Goal: Task Accomplishment & Management: Use online tool/utility

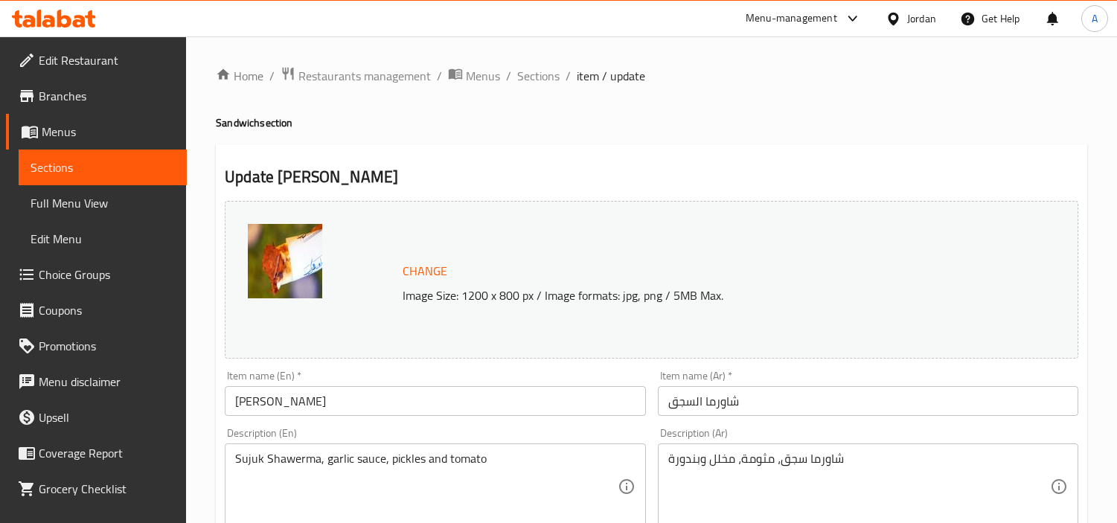
click at [904, 18] on div at bounding box center [897, 18] width 22 height 16
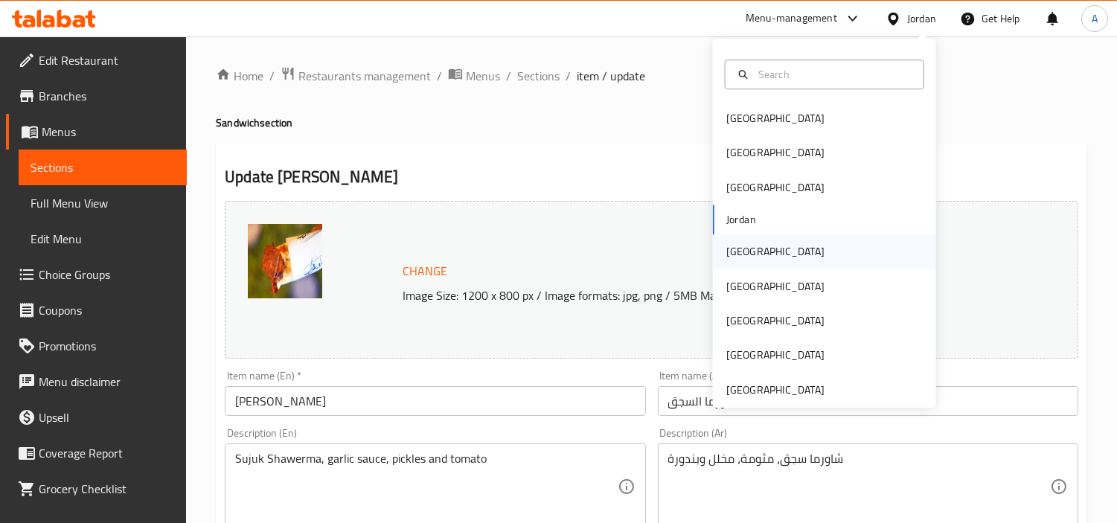
click at [816, 259] on div "[GEOGRAPHIC_DATA]" at bounding box center [824, 251] width 223 height 34
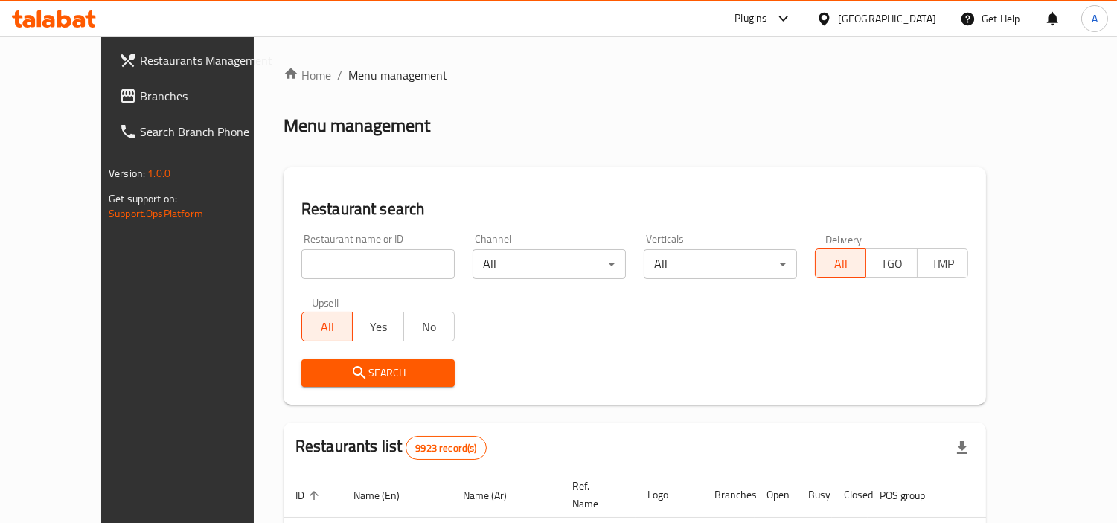
click at [140, 100] on span "Branches" at bounding box center [208, 96] width 136 height 18
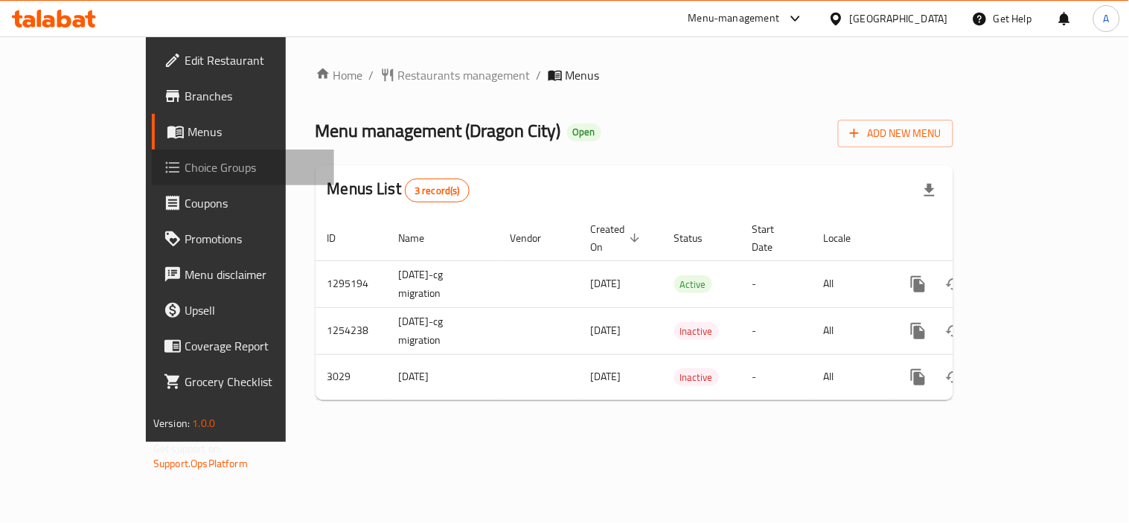
click at [185, 175] on span "Choice Groups" at bounding box center [254, 168] width 138 height 18
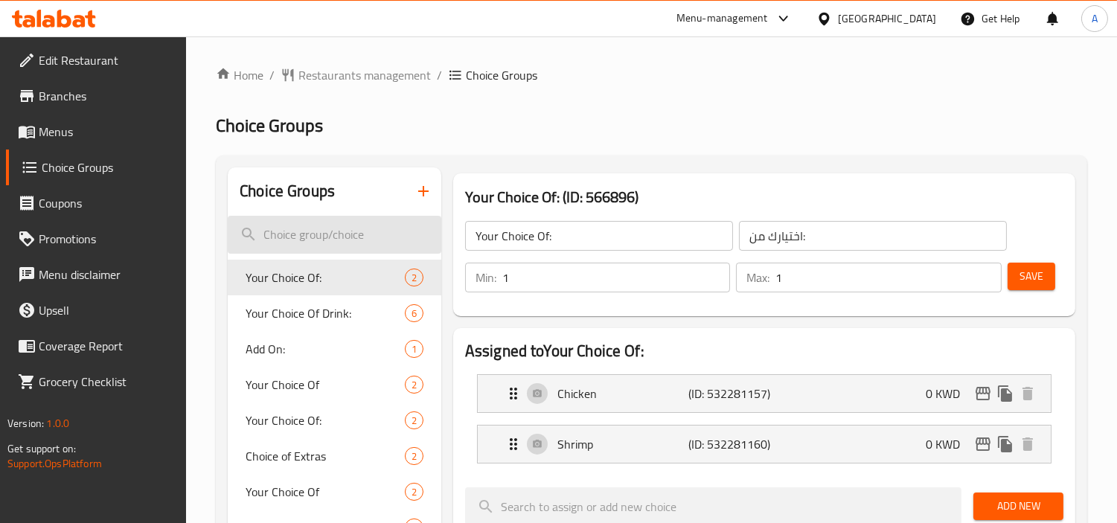
click at [322, 231] on input "search" at bounding box center [335, 235] width 214 height 38
paste input "حار متوسط"
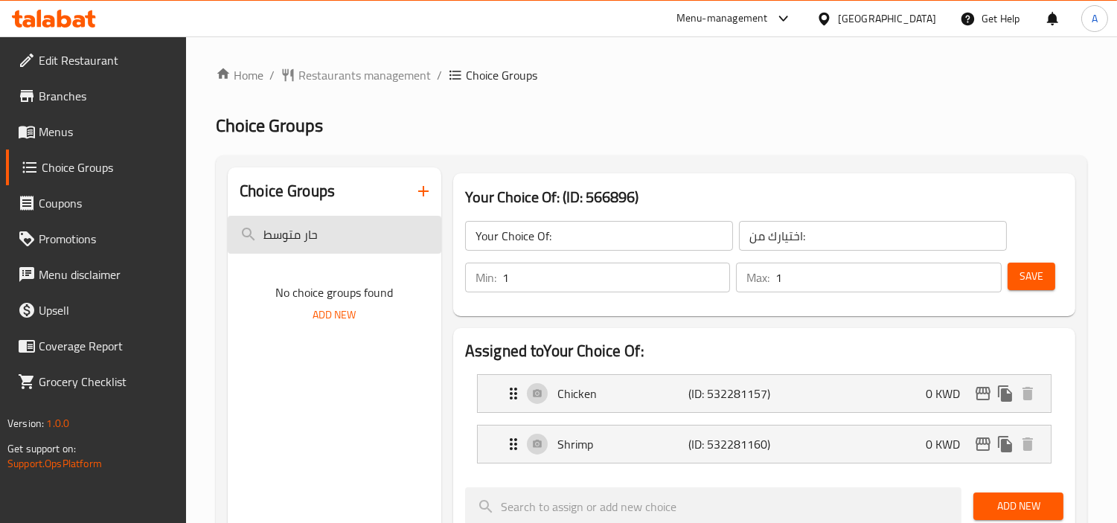
paste input "Medium Spicy"
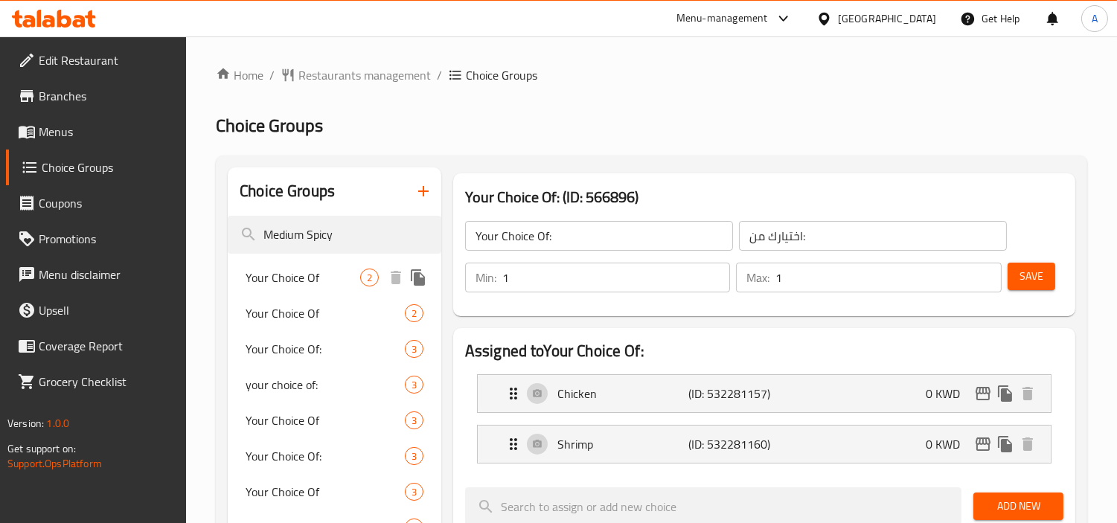
type input "Medium Spicy"
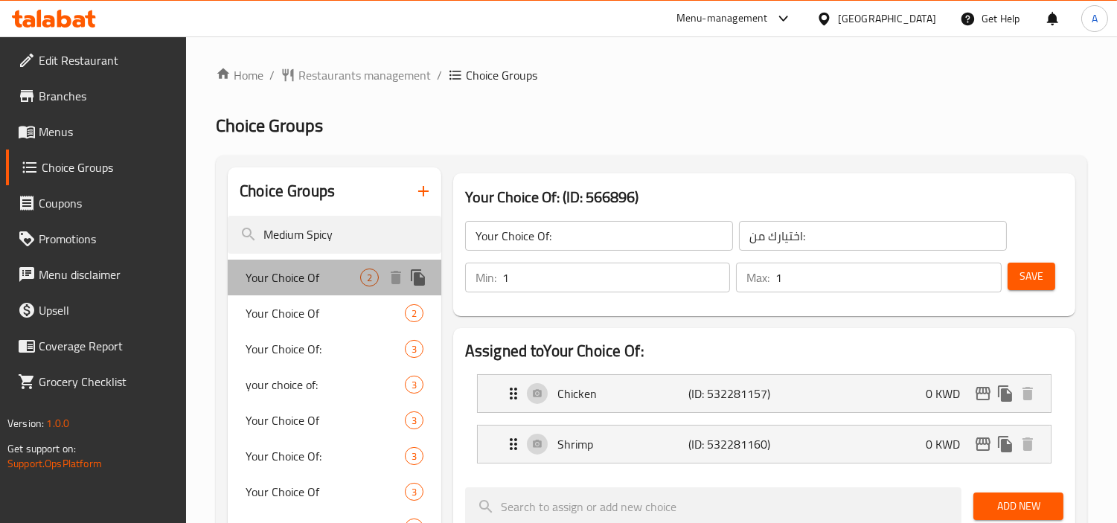
click at [320, 265] on div "Your Choice Of 2" at bounding box center [335, 278] width 214 height 36
type input "Your Choice Of"
type input "إختيارك من:"
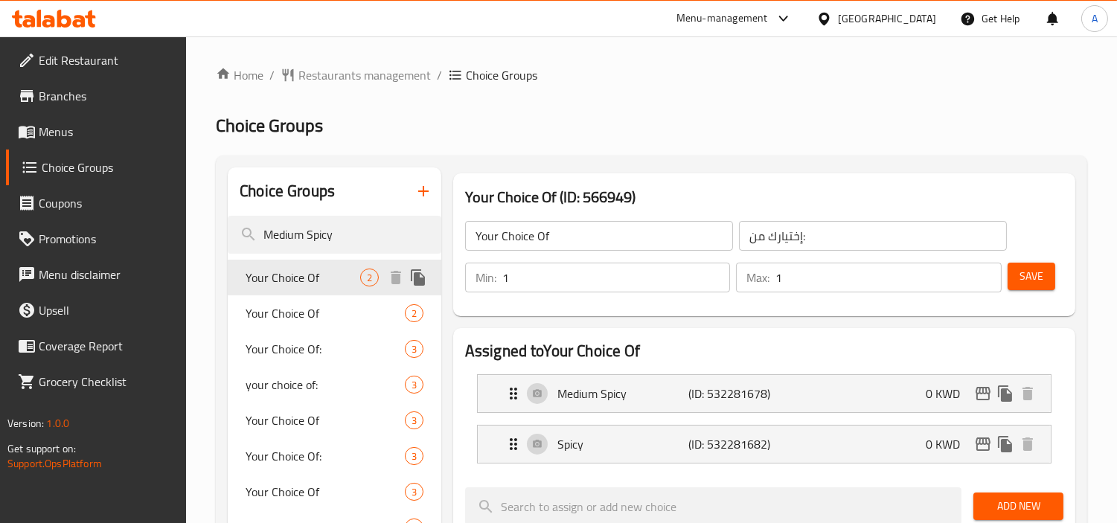
scroll to position [83, 0]
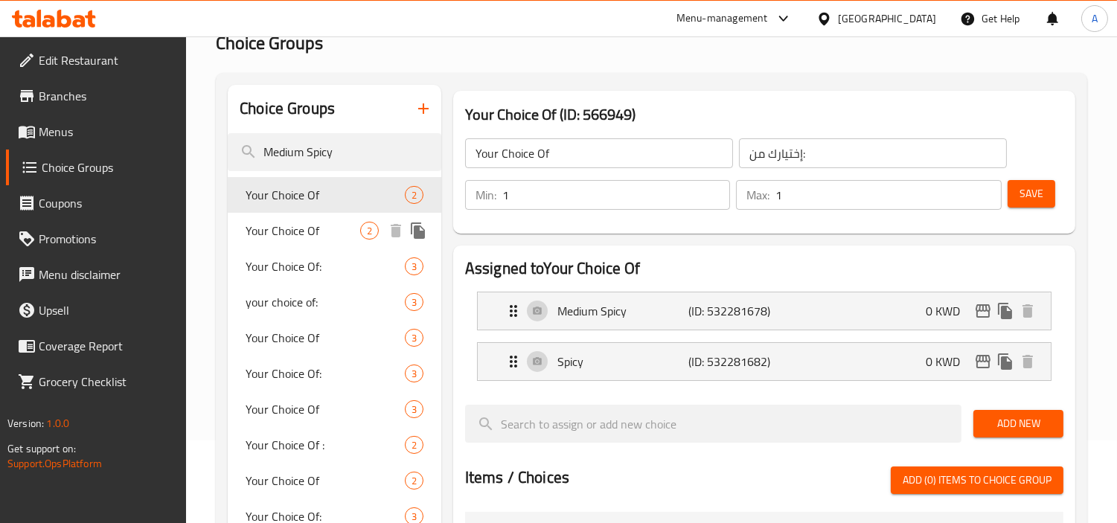
click at [310, 234] on span "Your Choice Of" at bounding box center [303, 231] width 115 height 18
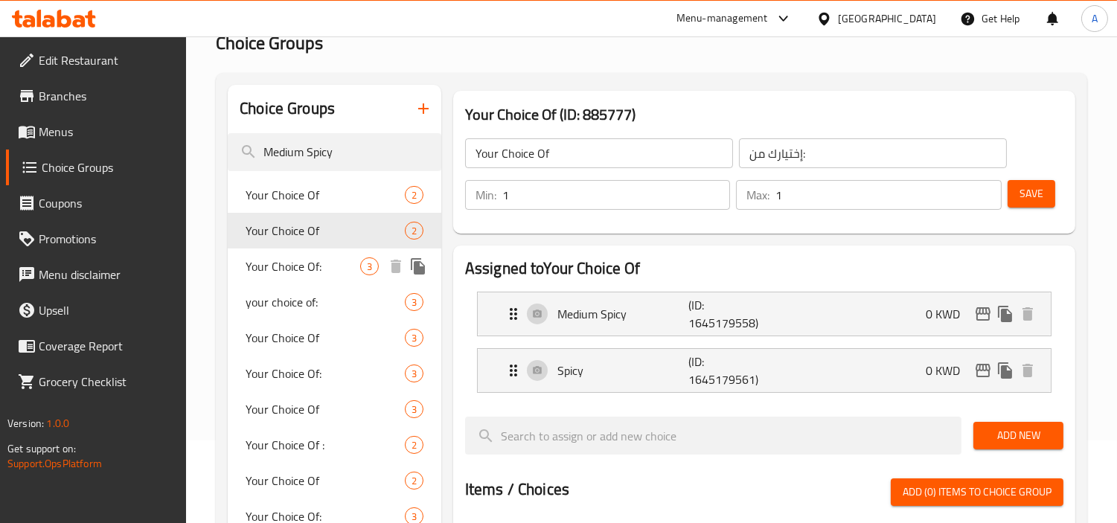
click at [318, 258] on span "Your Choice Of:" at bounding box center [303, 267] width 115 height 18
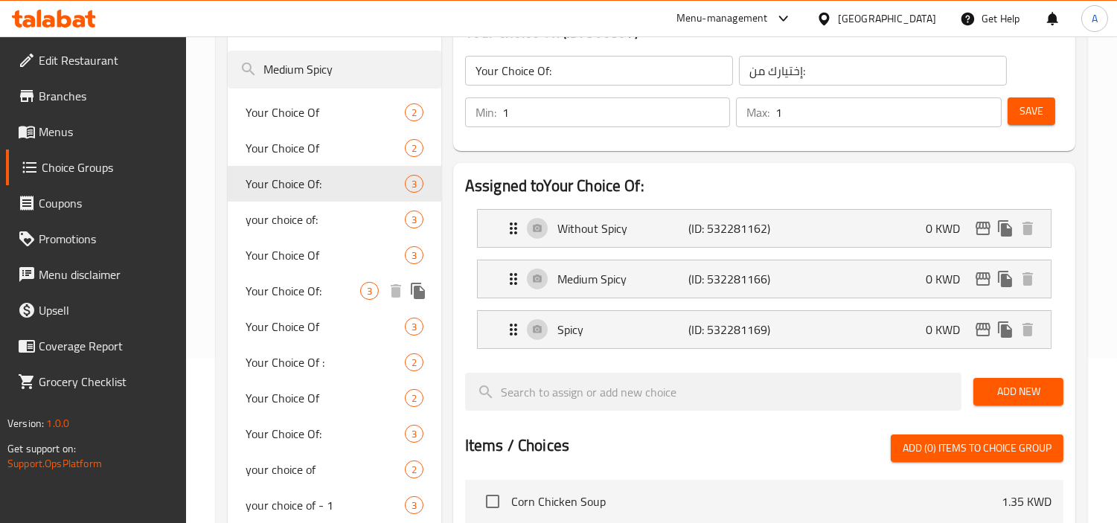
scroll to position [248, 0]
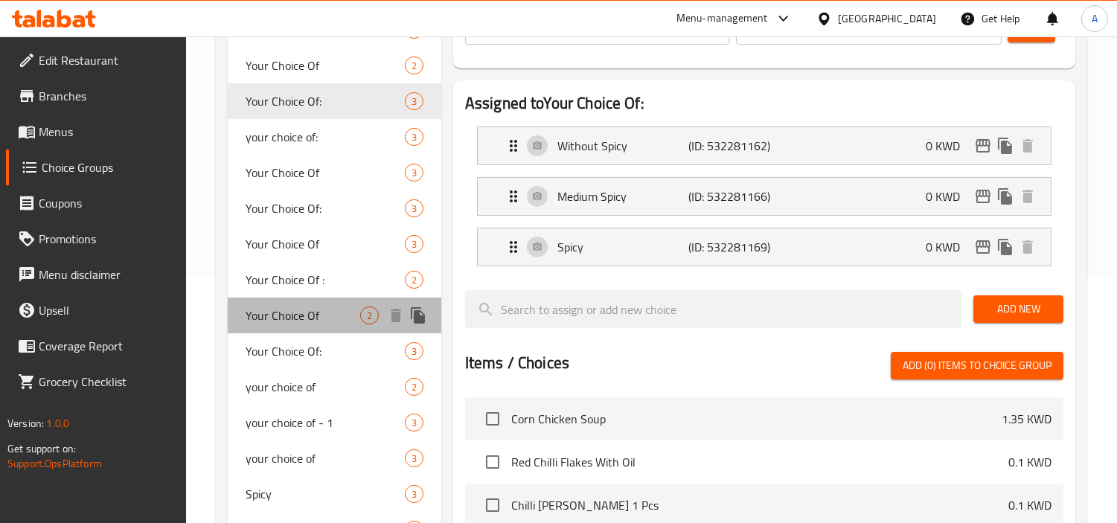
click at [318, 316] on span "Your Choice Of" at bounding box center [303, 316] width 115 height 18
type input "Your Choice Of"
type input "اختيارك ل"
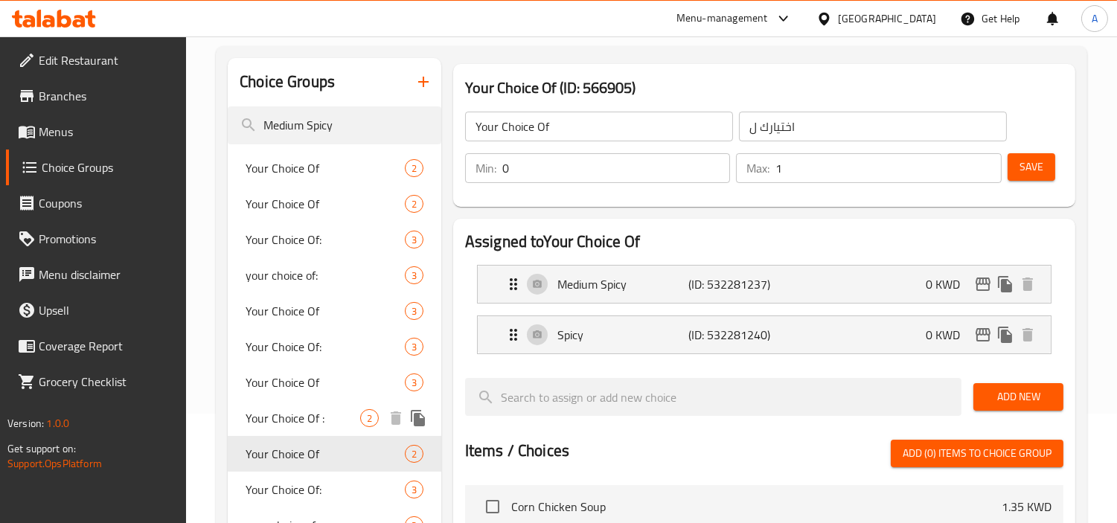
scroll to position [83, 0]
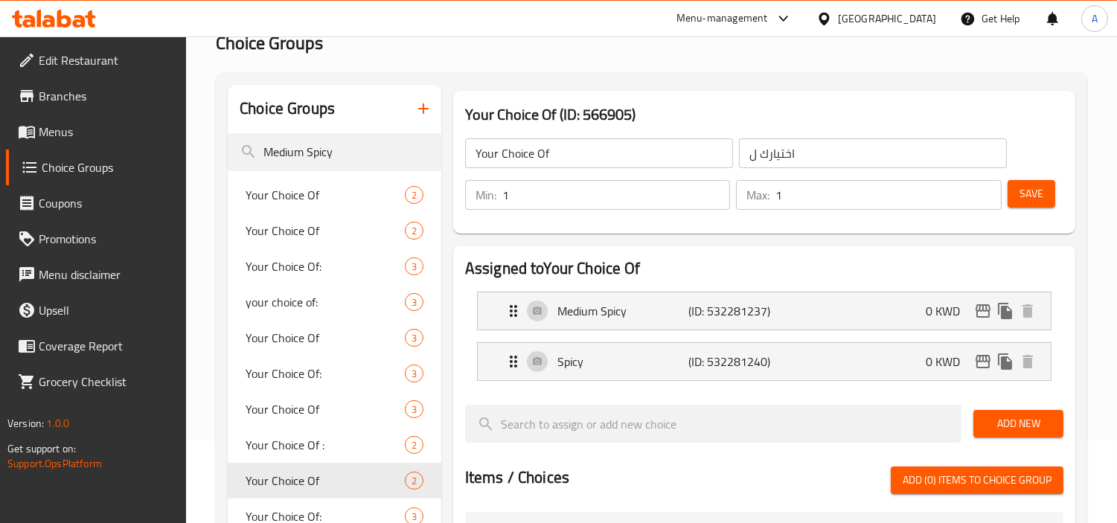
type input "1"
click at [714, 189] on input "1" at bounding box center [616, 195] width 228 height 30
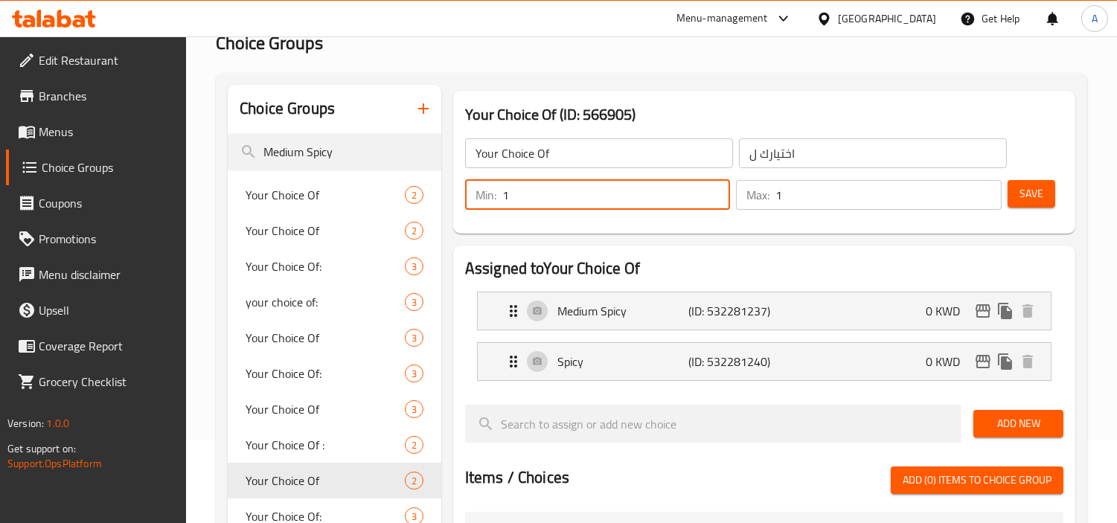
click at [1040, 204] on button "Save" at bounding box center [1032, 194] width 48 height 28
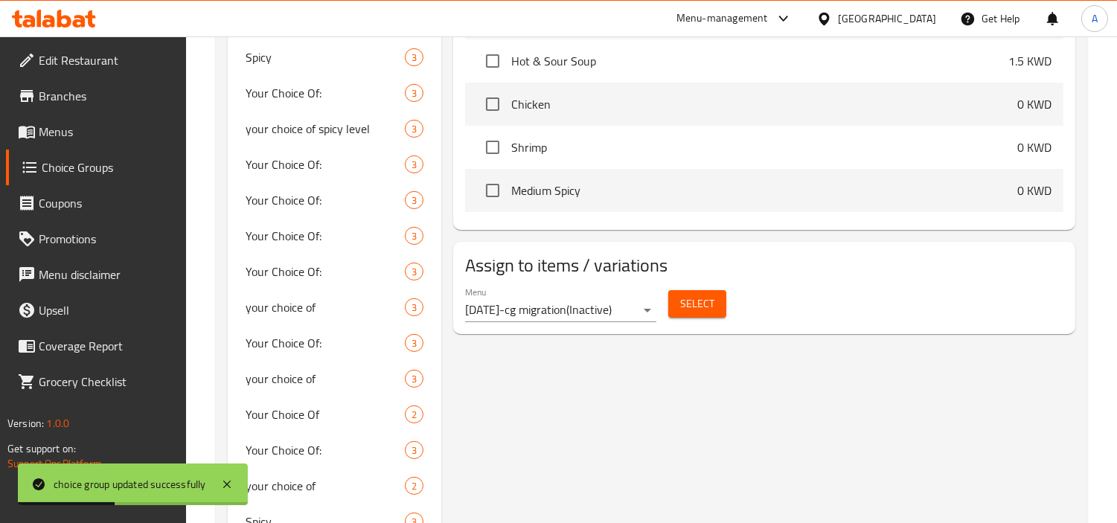
scroll to position [441, 0]
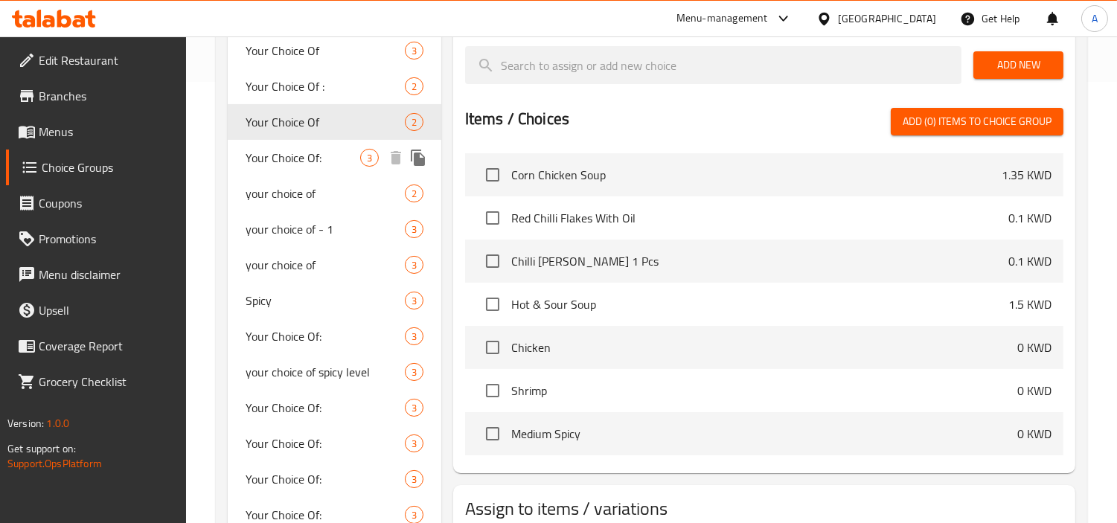
click at [281, 149] on span "Your Choice Of:" at bounding box center [303, 158] width 115 height 18
type input "Your Choice Of:"
type input "اختيارك من:"
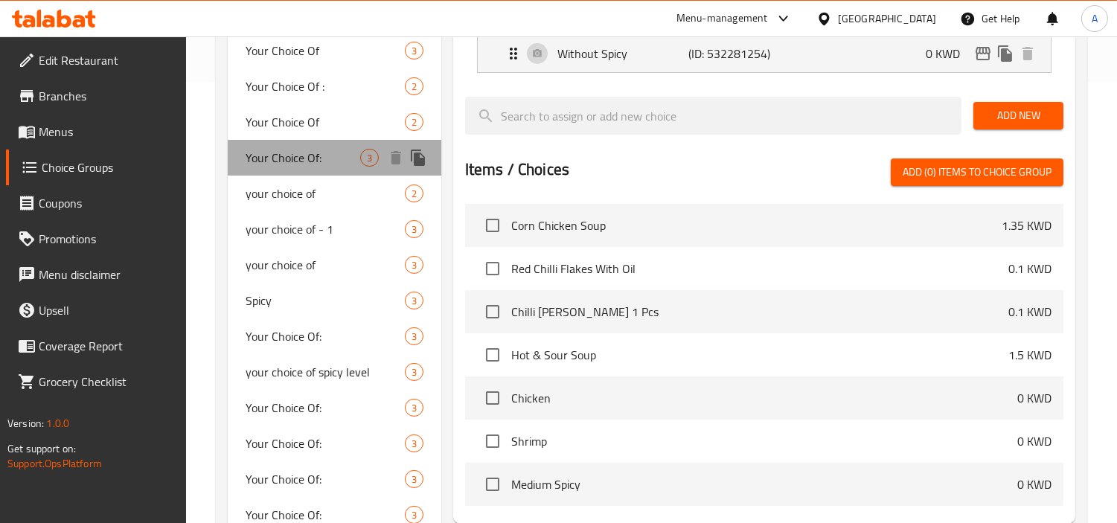
click at [281, 149] on span "Your Choice Of:" at bounding box center [303, 158] width 115 height 18
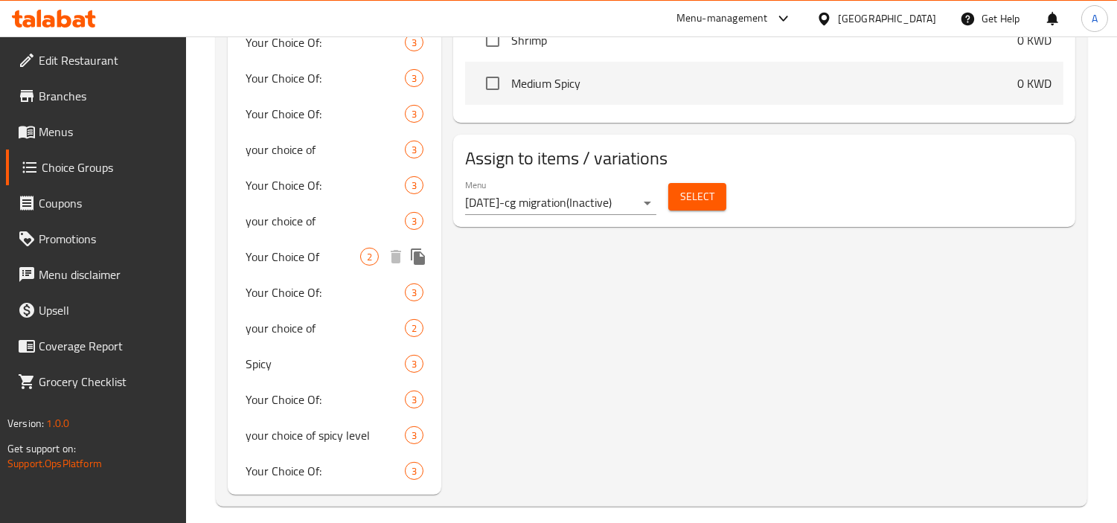
scroll to position [854, 0]
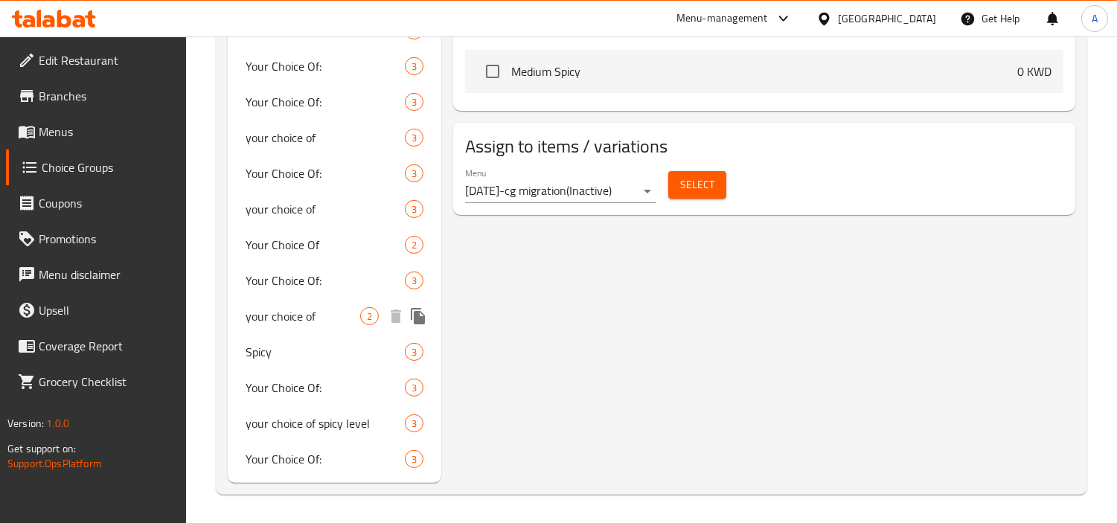
click at [279, 318] on span "your choice of" at bounding box center [303, 316] width 115 height 18
type input "your choice of"
type input "اختيارك ل"
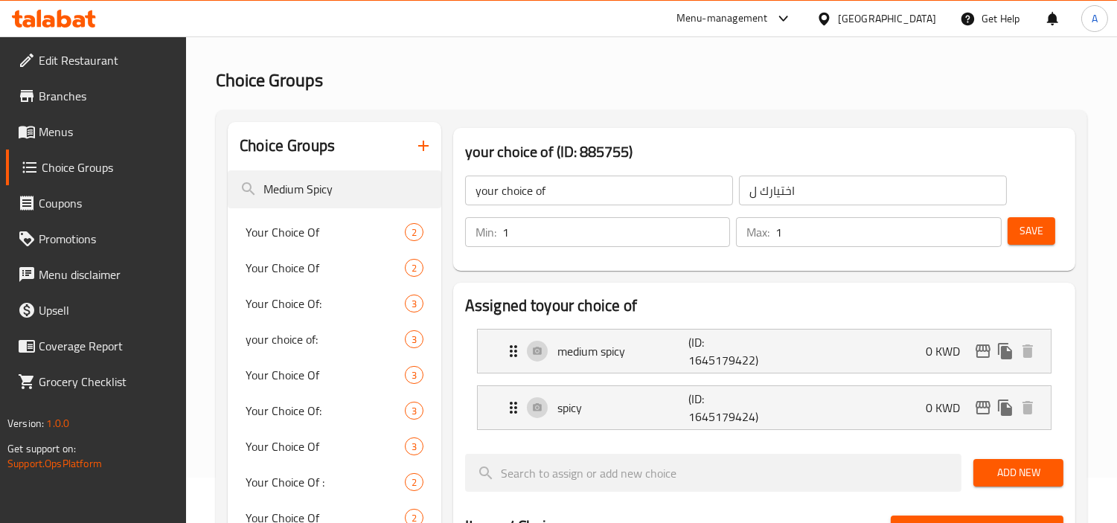
scroll to position [28, 0]
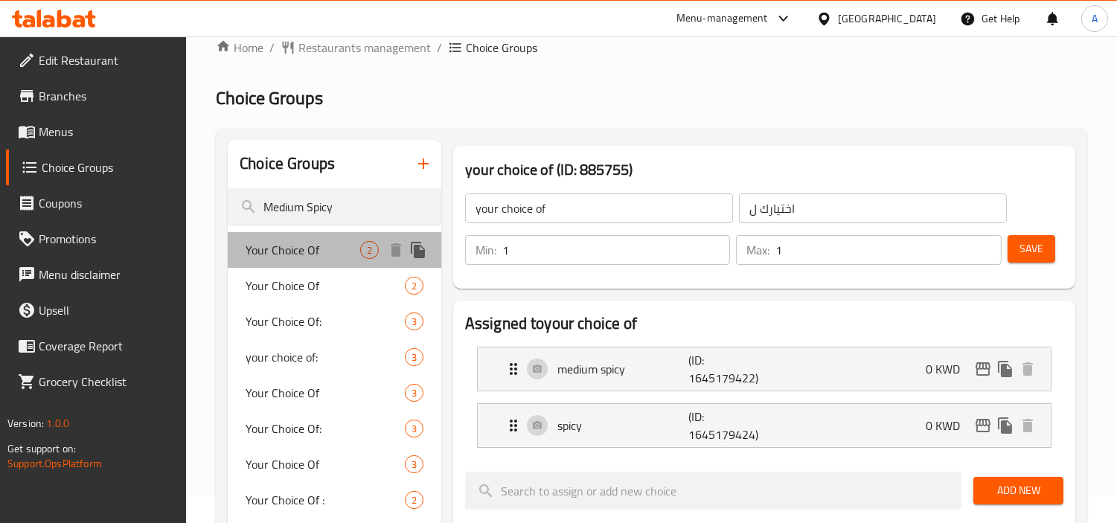
click at [320, 249] on span "Your Choice Of" at bounding box center [303, 250] width 115 height 18
type input "Your Choice Of"
type input "إختيارك من:"
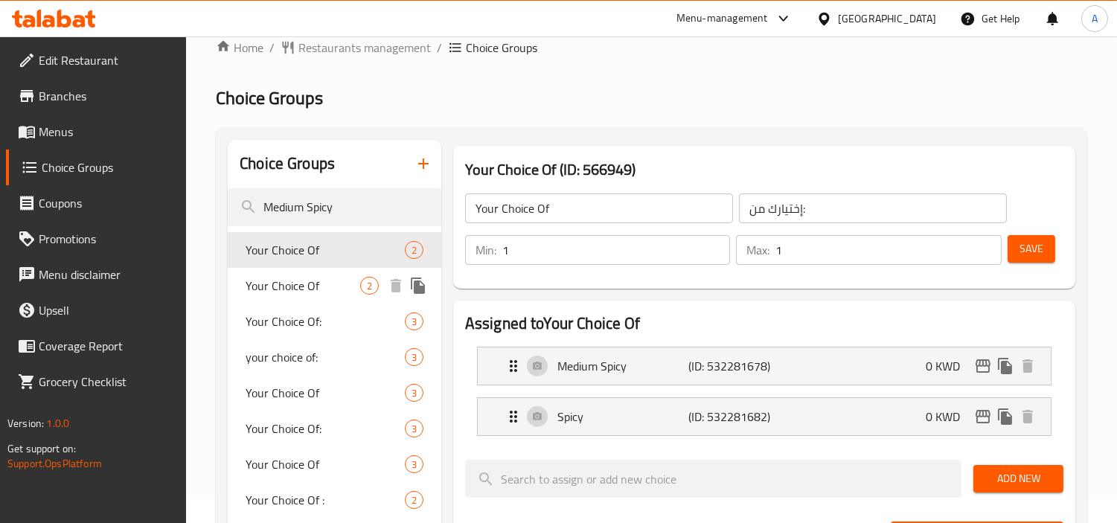
click at [314, 277] on span "Your Choice Of" at bounding box center [303, 286] width 115 height 18
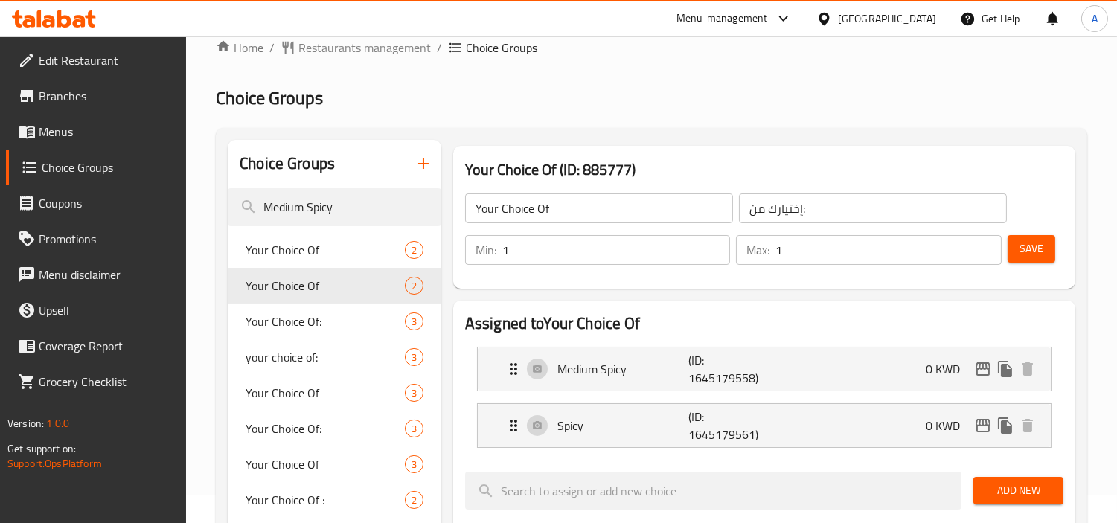
scroll to position [110, 0]
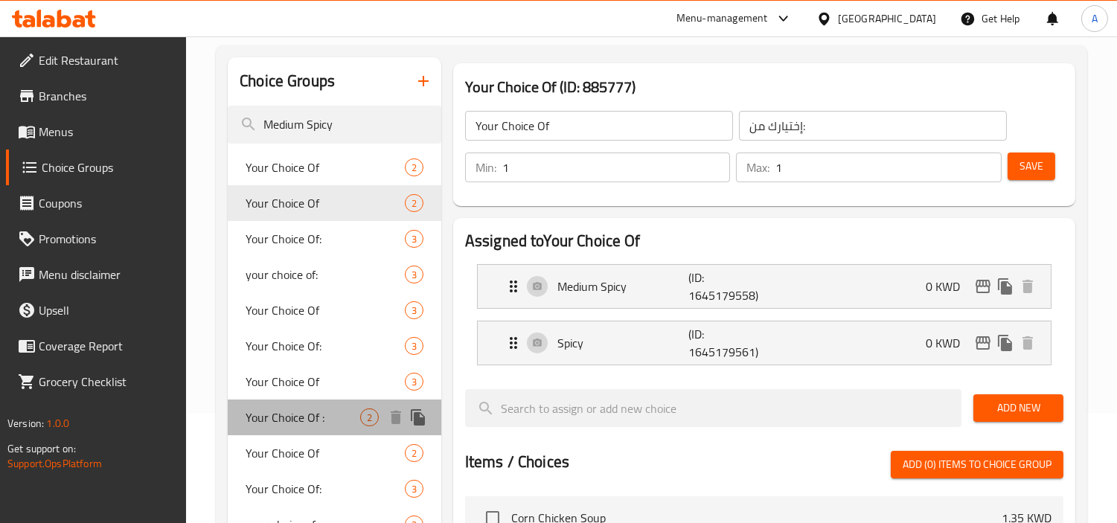
click at [300, 418] on span "Your Choice Of :" at bounding box center [303, 418] width 115 height 18
type input "Your Choice Of :"
type input "إختيارك من :"
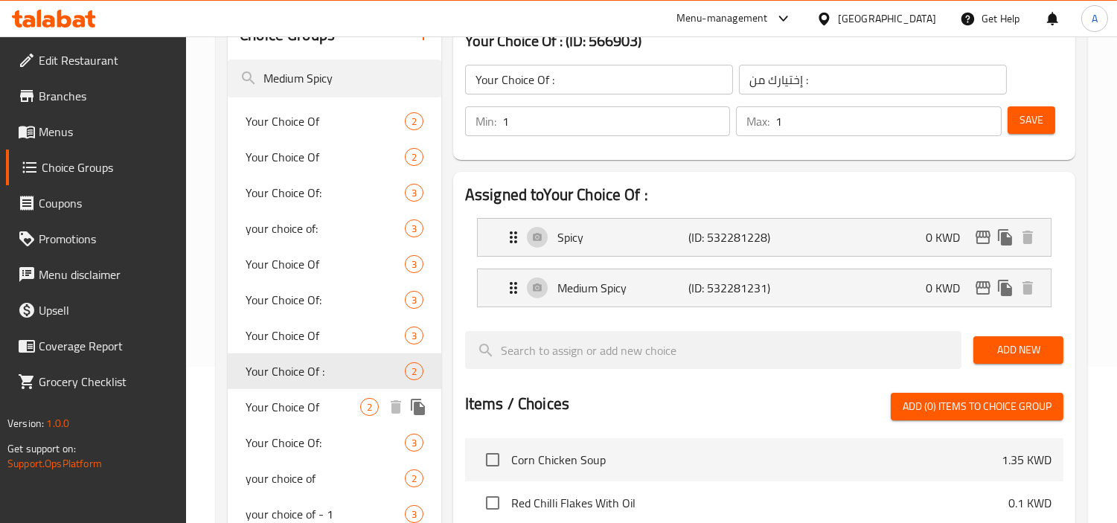
scroll to position [194, 0]
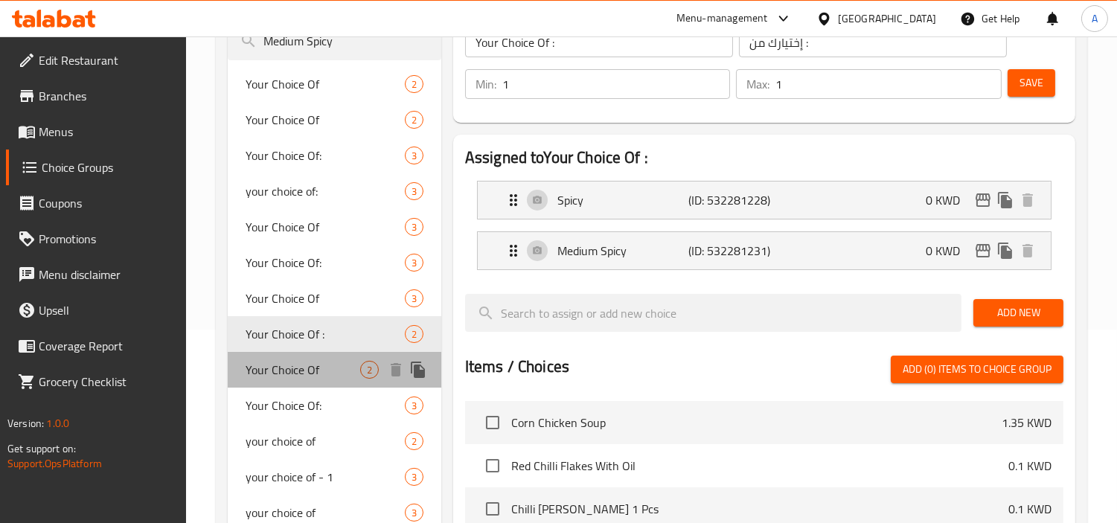
click at [311, 380] on div "Your Choice Of 2" at bounding box center [335, 370] width 214 height 36
type input "Your Choice Of"
type input "اختيارك ل"
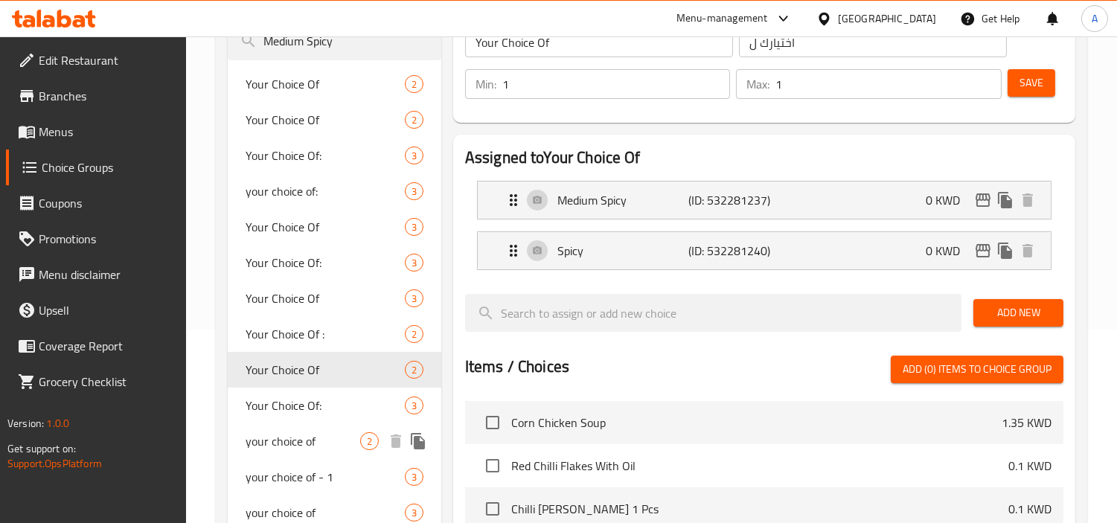
click at [316, 432] on div "your choice of 2" at bounding box center [335, 441] width 214 height 36
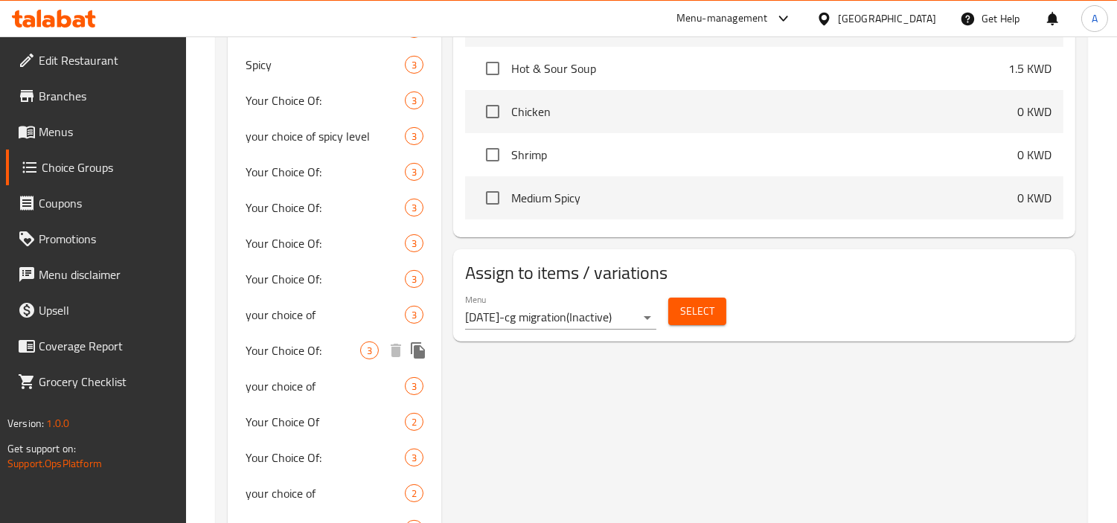
scroll to position [772, 0]
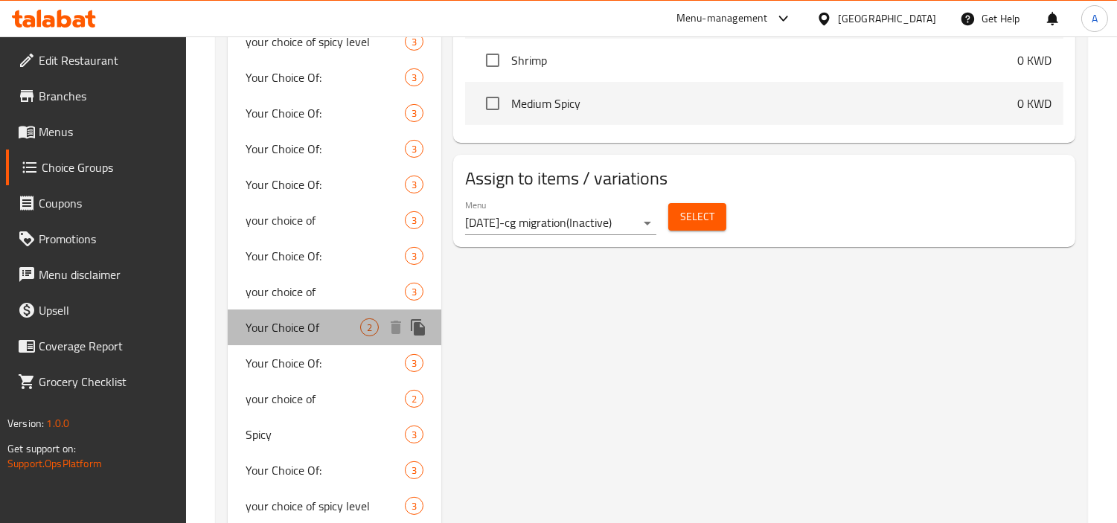
click at [319, 331] on span "Your Choice Of" at bounding box center [303, 328] width 115 height 18
type input "Your Choice Of"
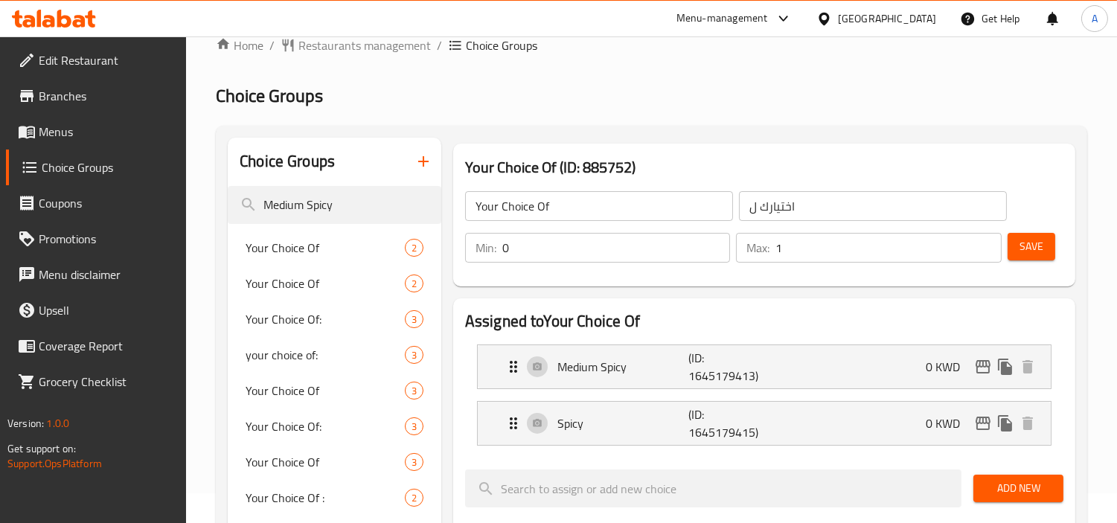
scroll to position [28, 0]
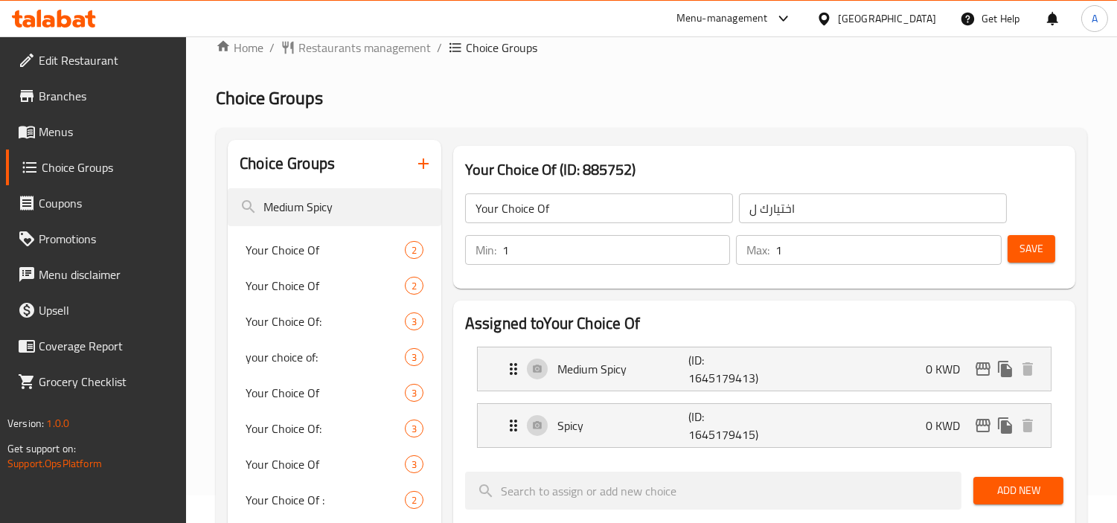
type input "1"
click at [712, 243] on input "1" at bounding box center [616, 250] width 228 height 30
click at [1037, 255] on span "Save" at bounding box center [1032, 249] width 24 height 19
